Goal: Task Accomplishment & Management: Manage account settings

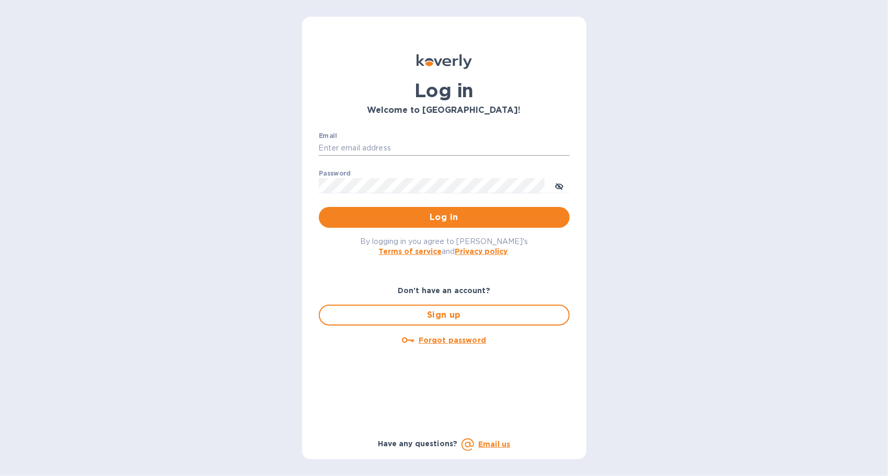
drag, startPoint x: 358, startPoint y: 154, endPoint x: 367, endPoint y: 141, distance: 16.5
click at [361, 150] on input "Email" at bounding box center [444, 149] width 251 height 16
type input "[EMAIL_ADDRESS][DOMAIN_NAME]"
click at [561, 190] on icon "toggle password visibility" at bounding box center [559, 186] width 8 height 8
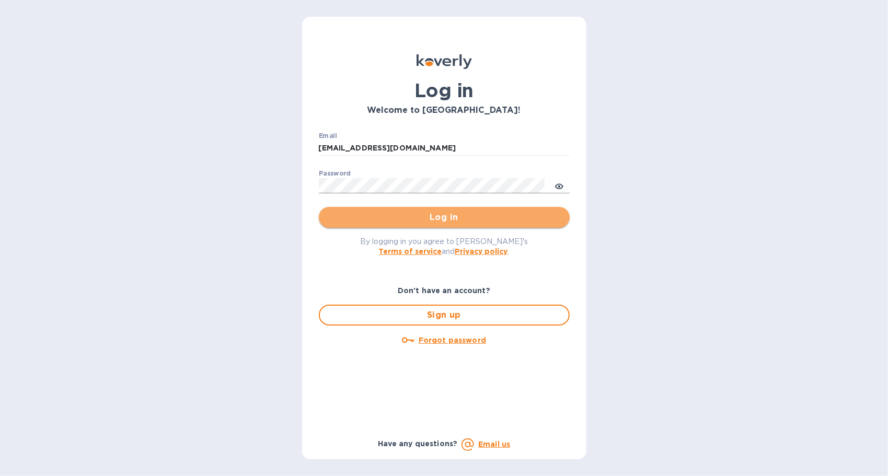
click at [494, 220] on span "Log in" at bounding box center [444, 217] width 234 height 13
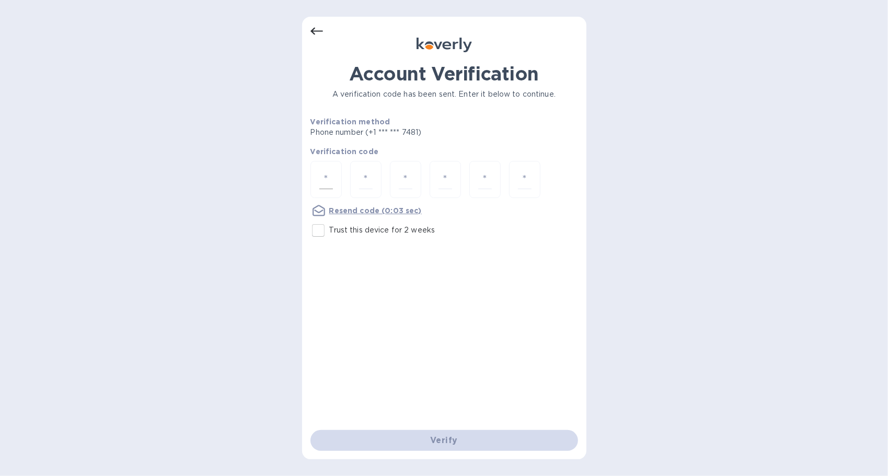
click at [324, 178] on input "number" at bounding box center [326, 179] width 14 height 19
type input "4"
type input "7"
type input "9"
type input "7"
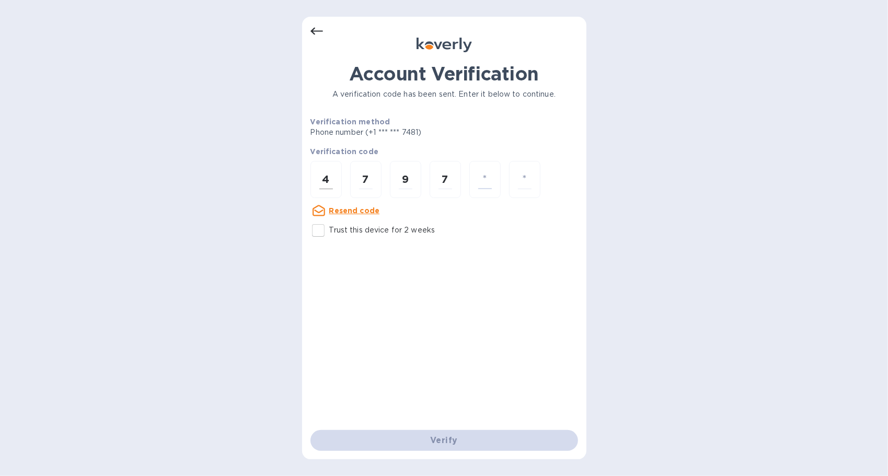
type input "7"
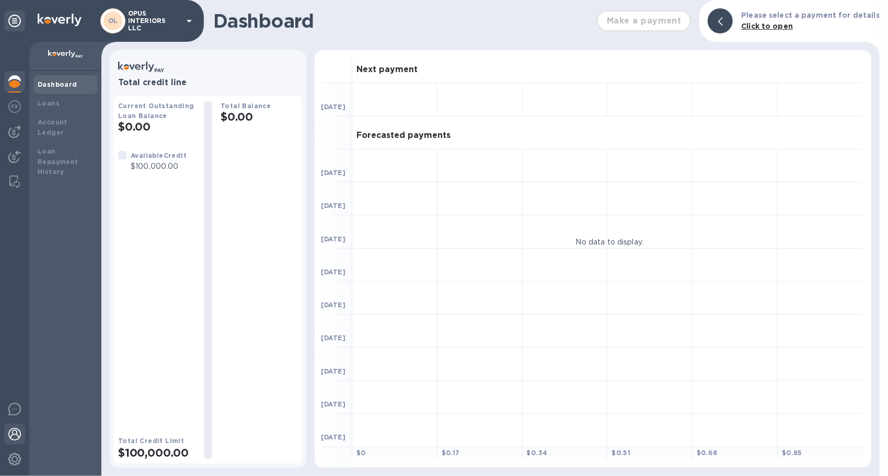
click at [16, 430] on img at bounding box center [14, 434] width 13 height 13
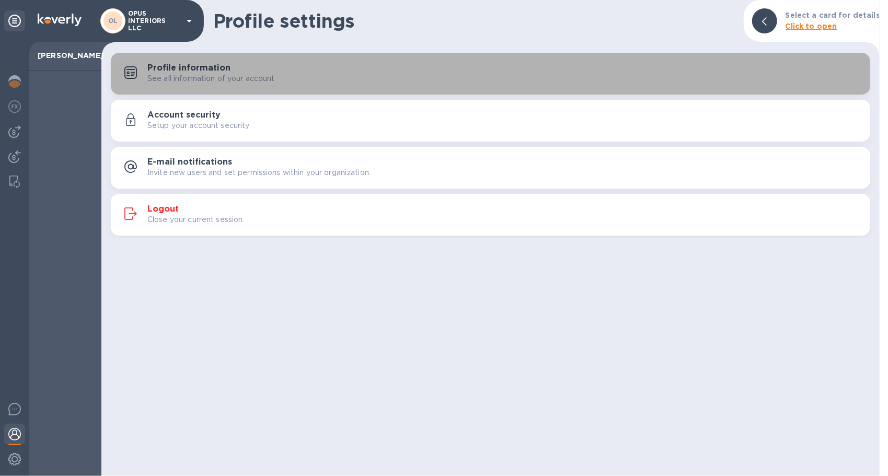
click at [186, 66] on h3 "Profile information" at bounding box center [188, 68] width 83 height 10
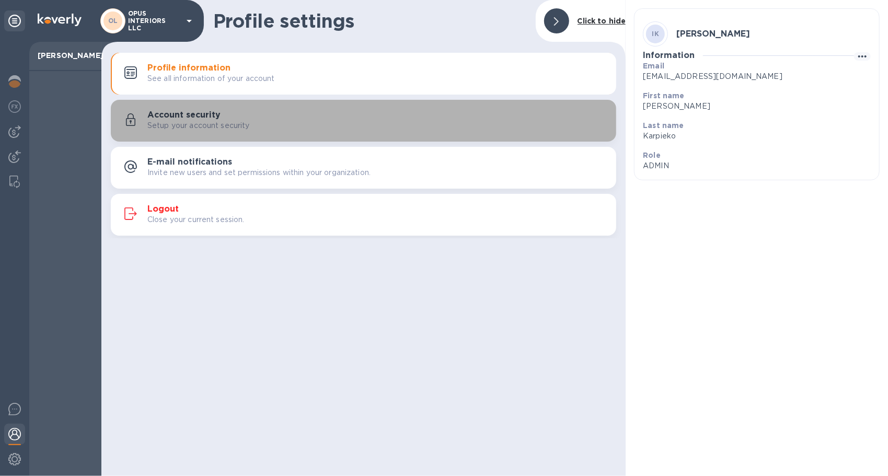
click at [227, 122] on p "Setup your account security" at bounding box center [198, 125] width 102 height 11
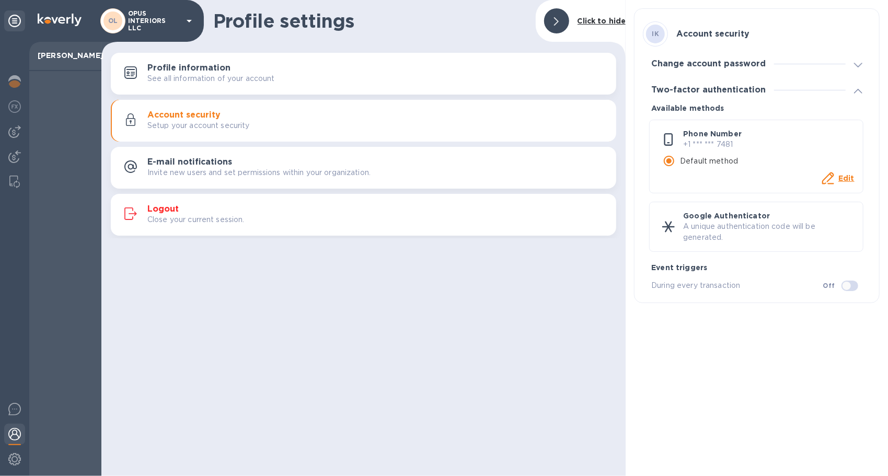
click at [216, 163] on h3 "E-mail notifications" at bounding box center [189, 162] width 85 height 10
